Goal: Transaction & Acquisition: Purchase product/service

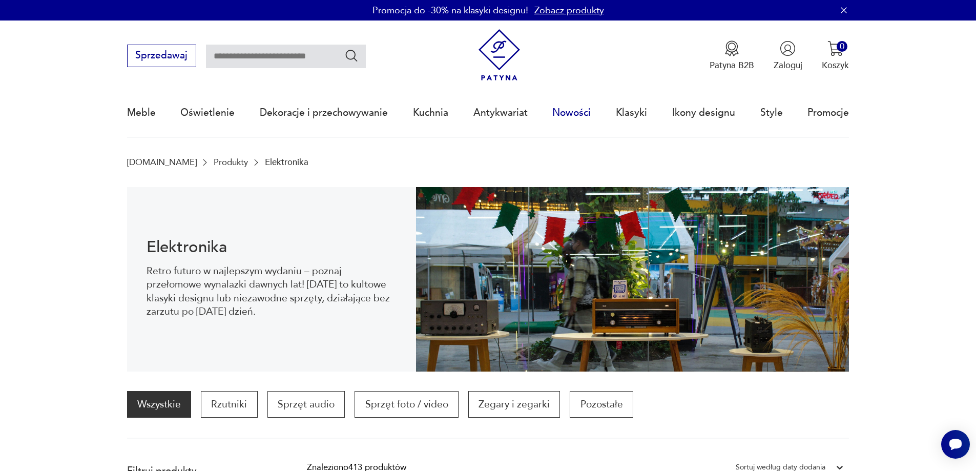
click at [574, 112] on link "Nowości" at bounding box center [571, 112] width 38 height 47
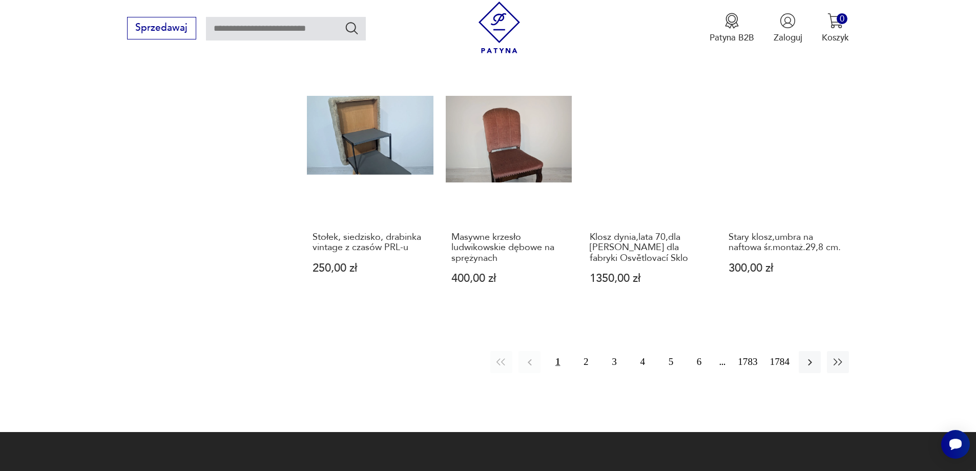
scroll to position [994, 0]
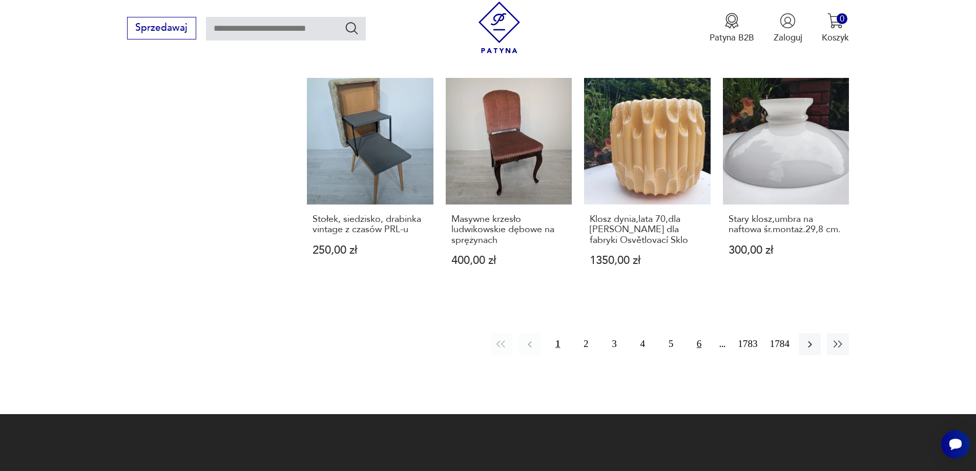
click at [693, 335] on button "6" at bounding box center [699, 344] width 22 height 22
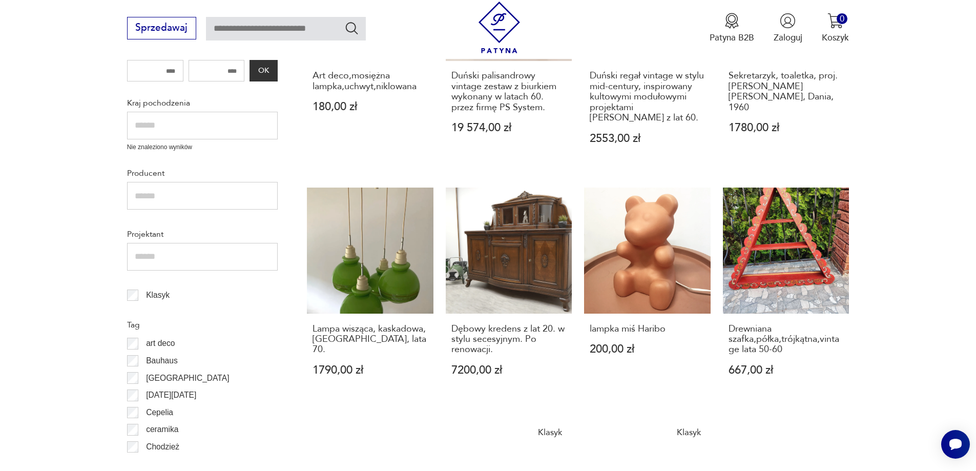
scroll to position [433, 0]
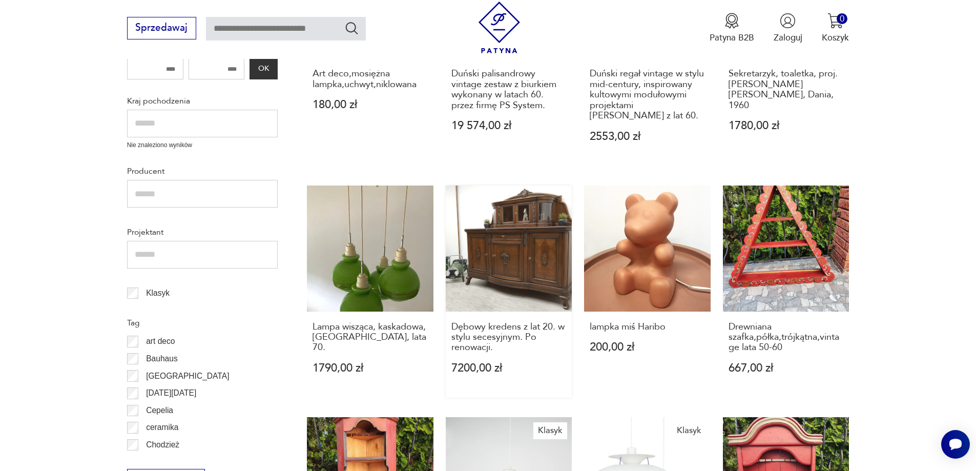
click at [555, 267] on link "Dębowy kredens z lat 20. w stylu secesyjnym. Po renowacji. 7200,00 zł" at bounding box center [509, 292] width 127 height 212
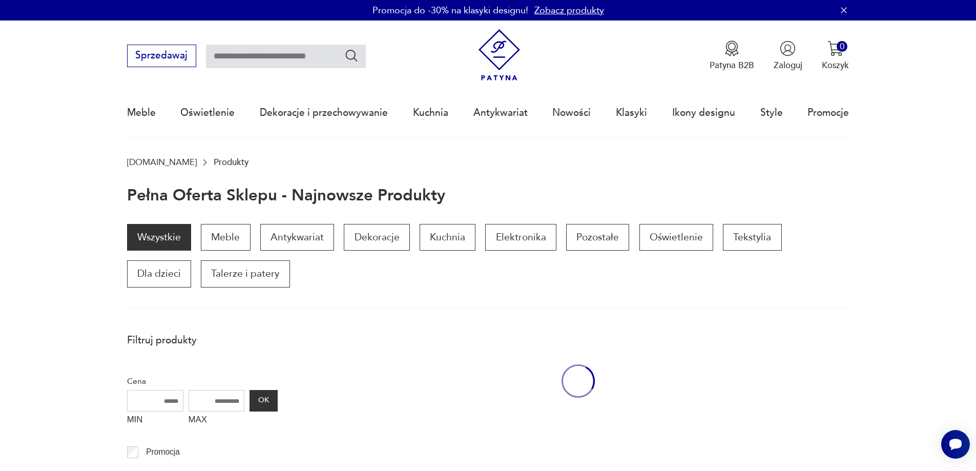
scroll to position [433, 0]
